Goal: Entertainment & Leisure: Consume media (video, audio)

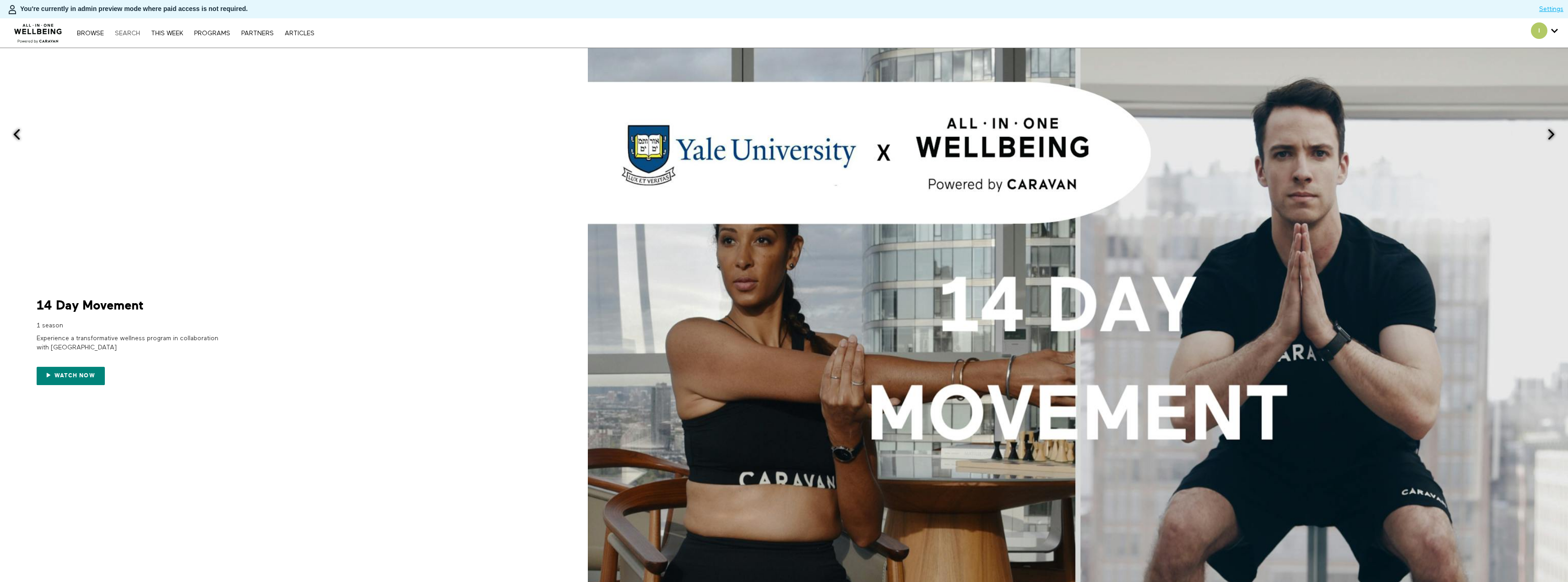
click at [131, 30] on link "Search" at bounding box center [127, 33] width 34 height 7
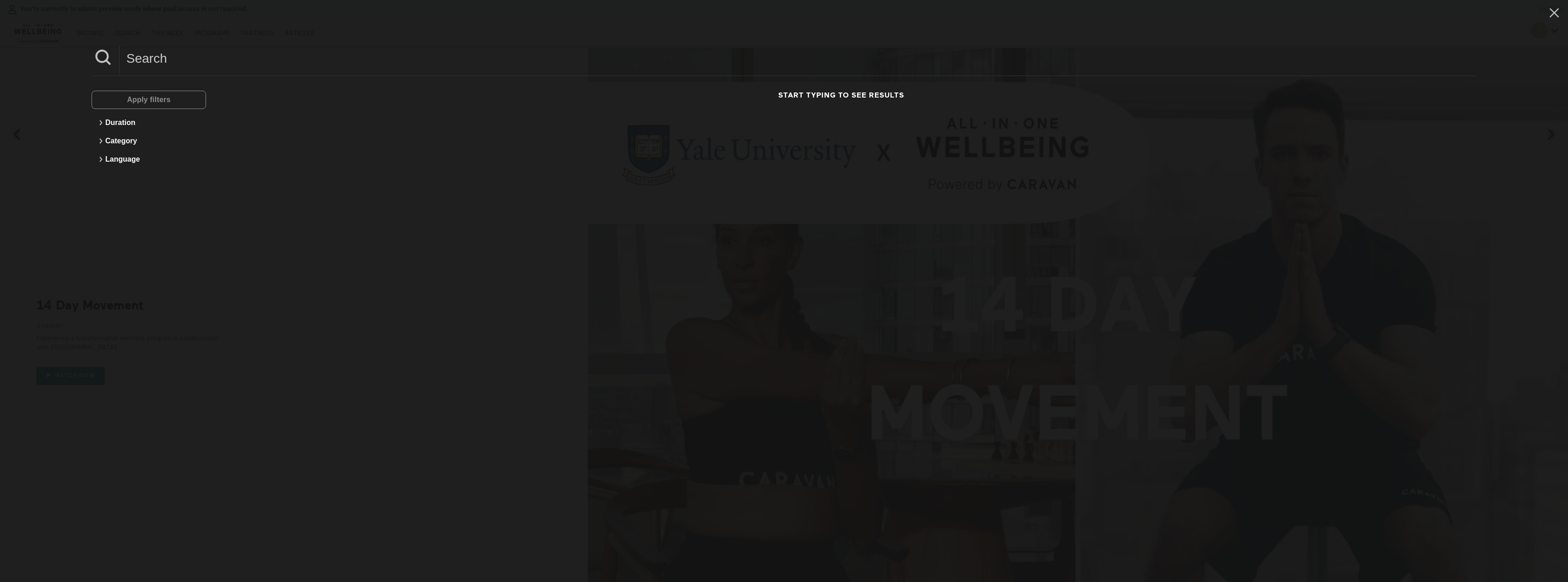
click at [203, 61] on input at bounding box center [797, 58] width 1357 height 25
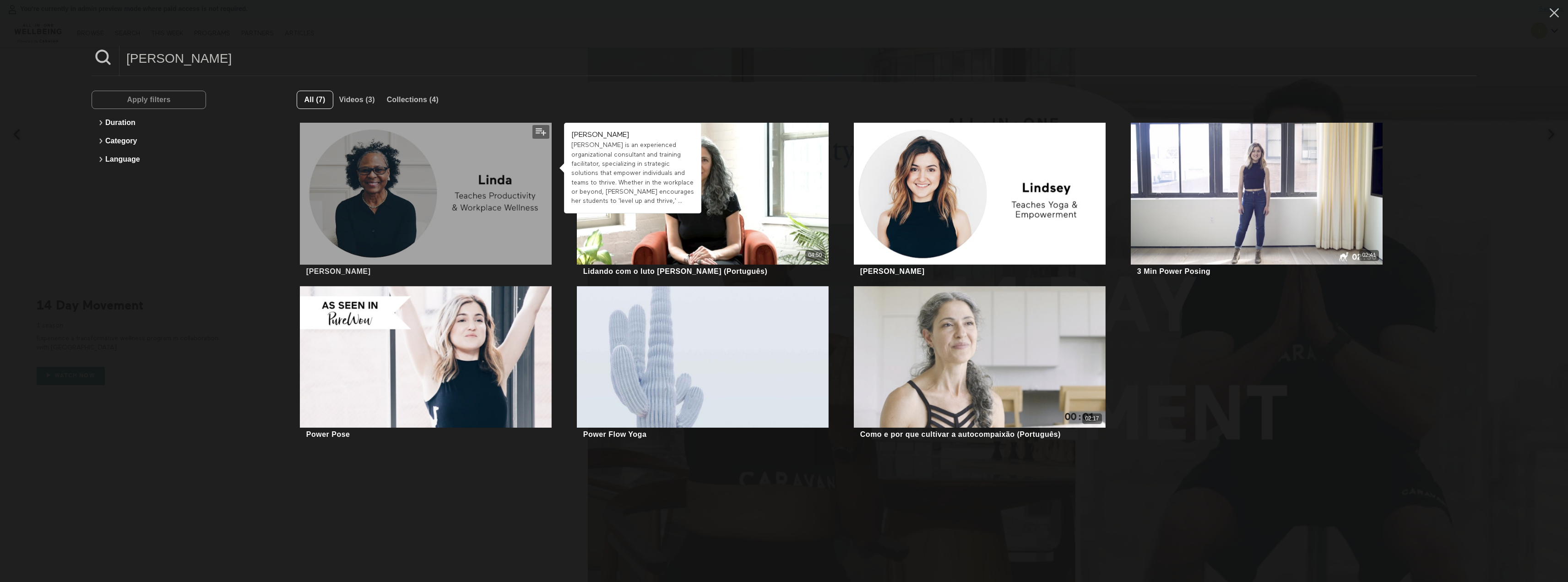
type input "linda"
click at [463, 206] on div at bounding box center [426, 194] width 252 height 141
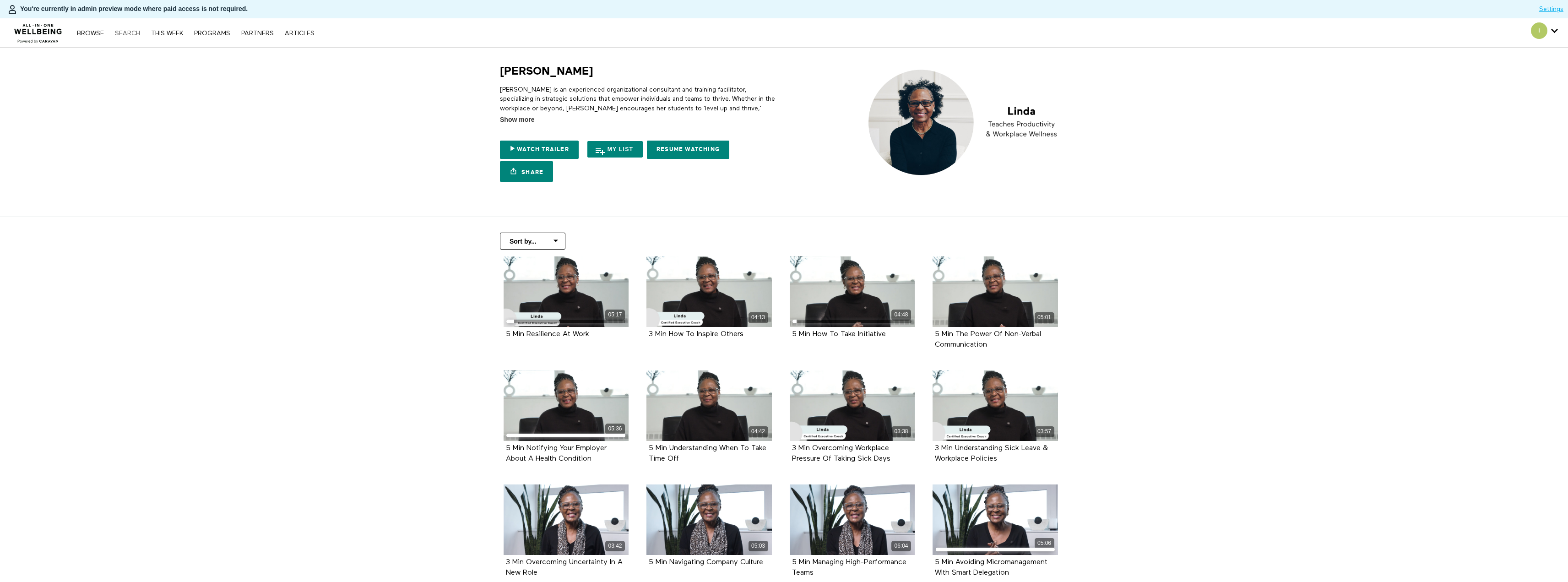
click at [135, 33] on link "Search" at bounding box center [127, 33] width 34 height 7
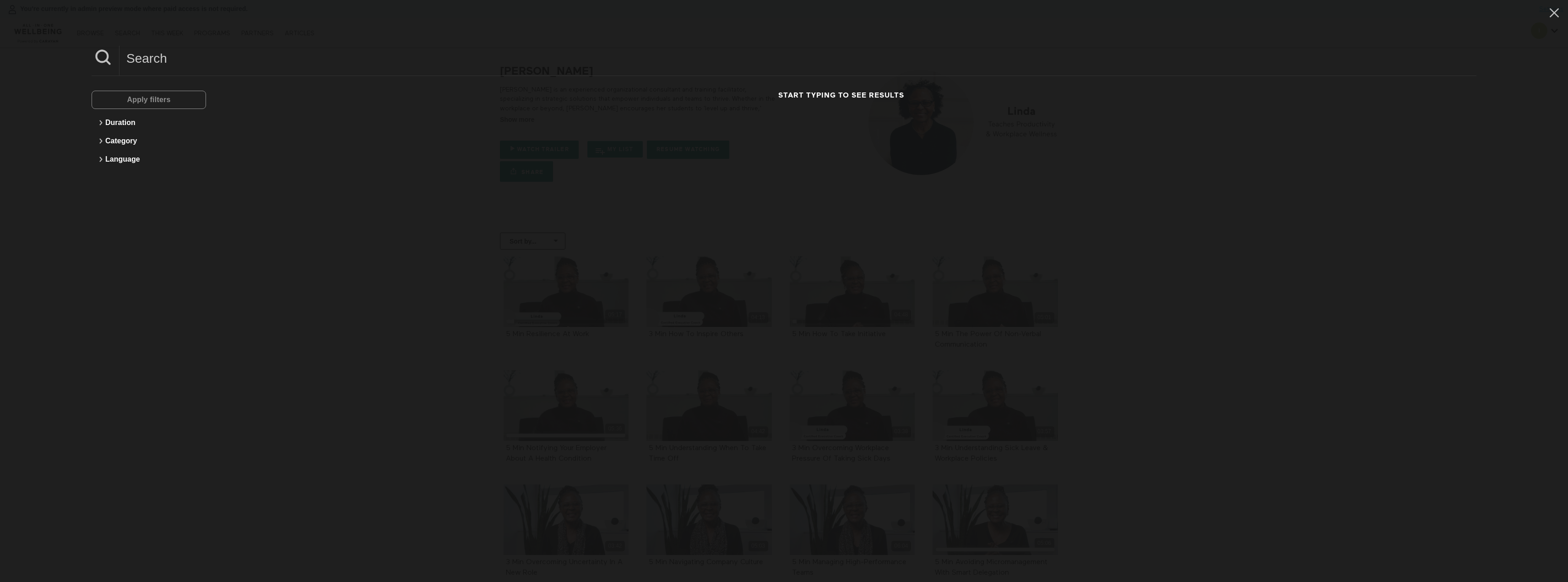
click at [204, 62] on input at bounding box center [797, 58] width 1357 height 25
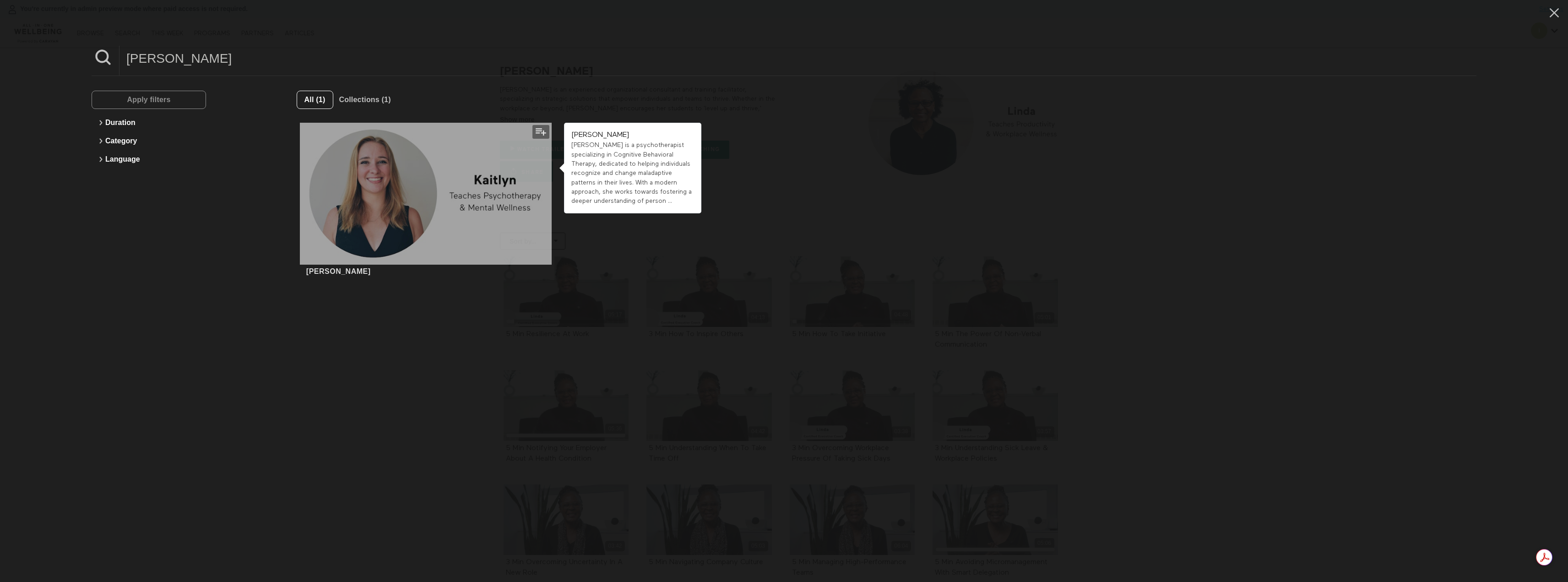
type input "[PERSON_NAME]"
click at [434, 214] on div at bounding box center [426, 194] width 252 height 141
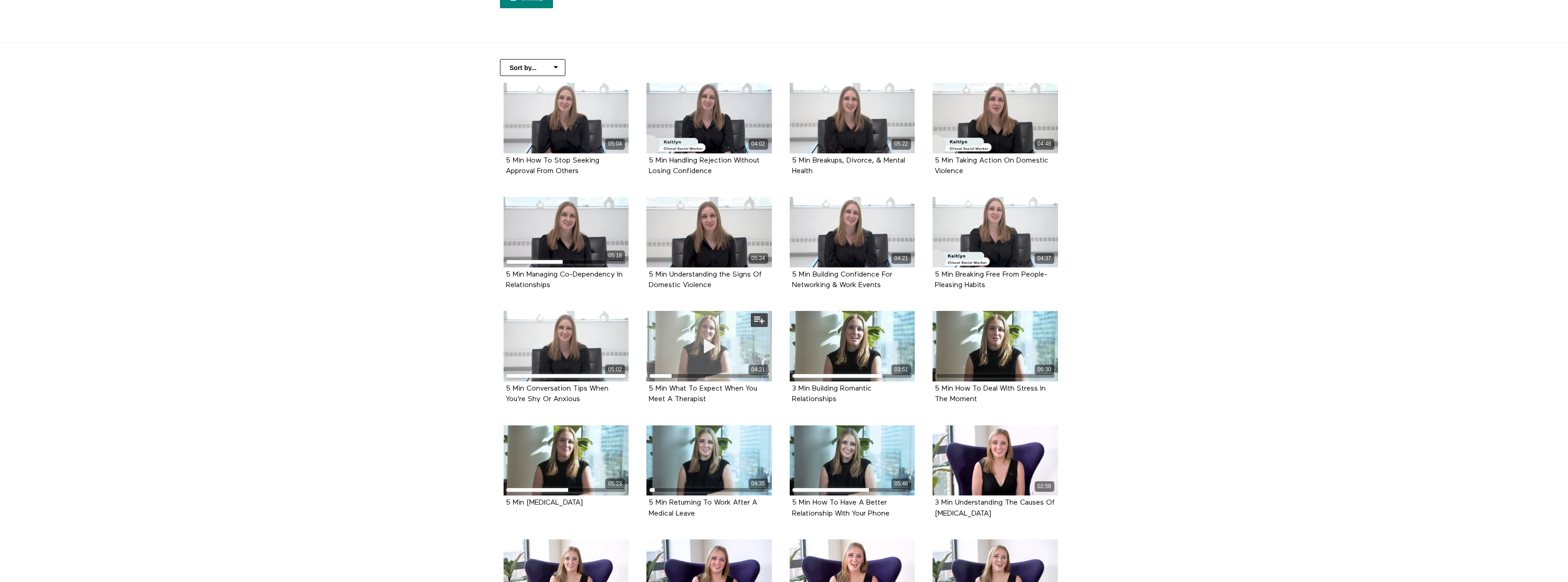
scroll to position [183, 0]
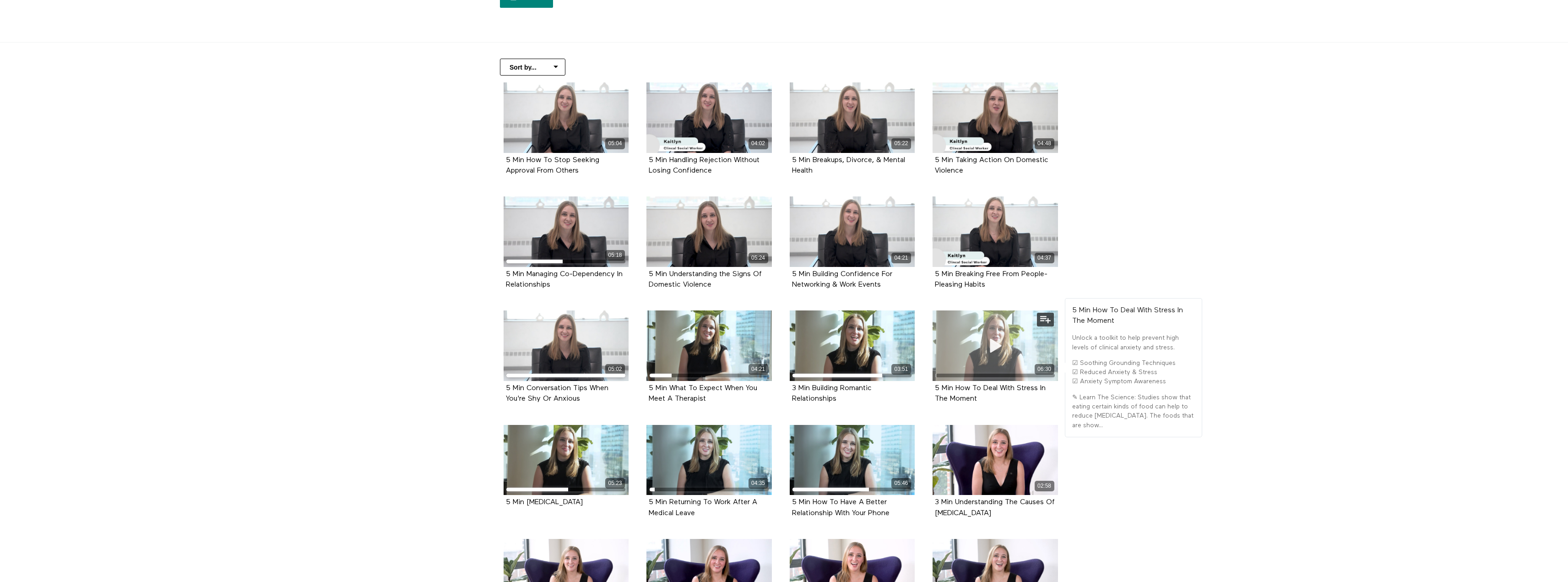
click at [982, 351] on icon at bounding box center [995, 346] width 27 height 16
